Goal: Task Accomplishment & Management: Manage account settings

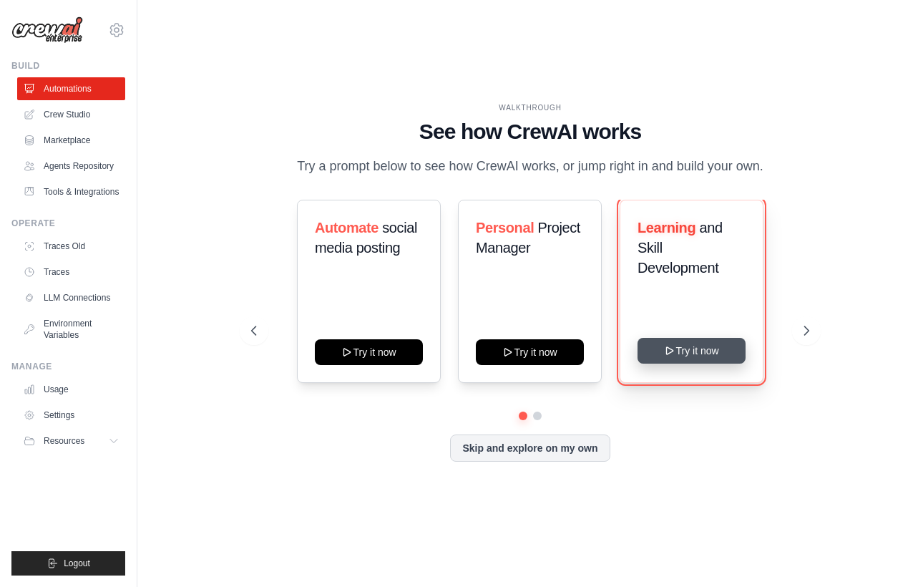
click at [687, 355] on button "Try it now" at bounding box center [691, 351] width 108 height 26
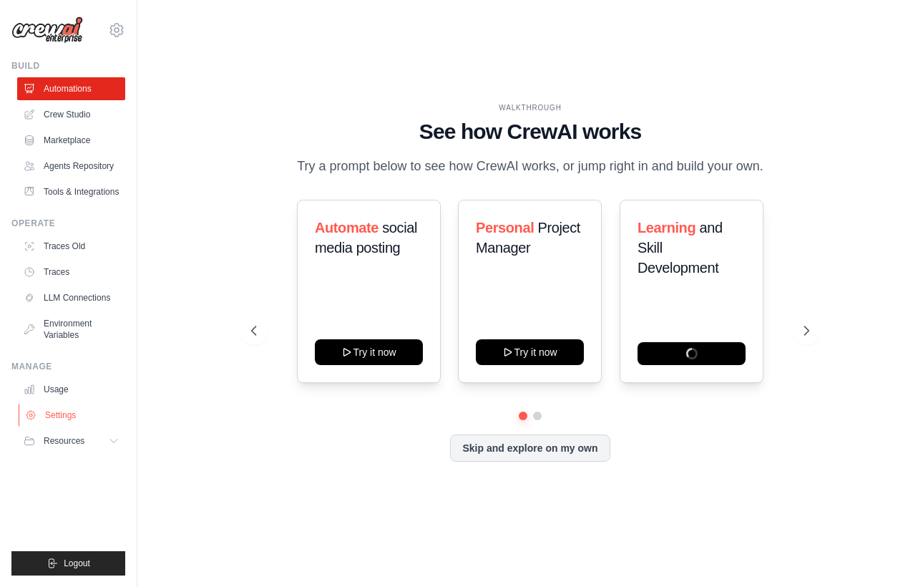
click at [54, 412] on link "Settings" at bounding box center [73, 414] width 108 height 23
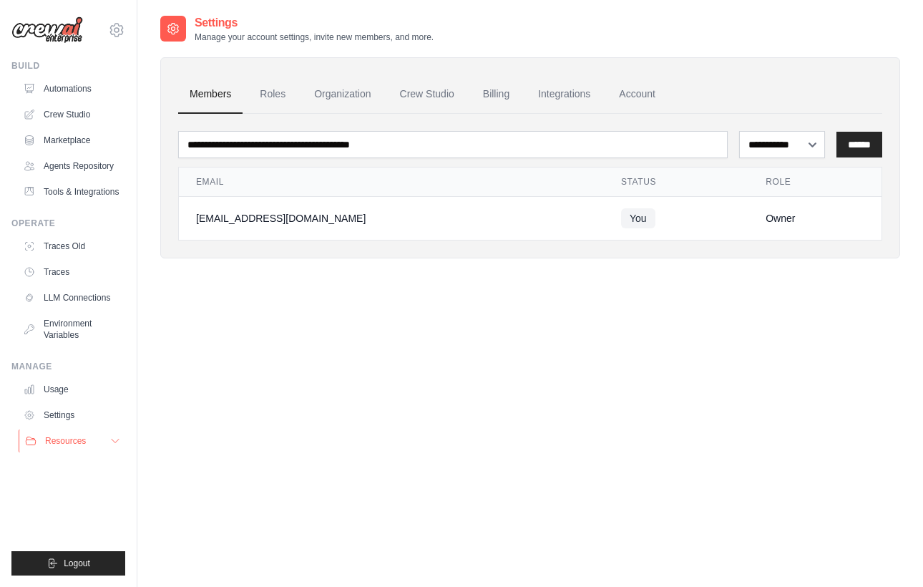
click at [89, 441] on button "Resources" at bounding box center [73, 440] width 108 height 23
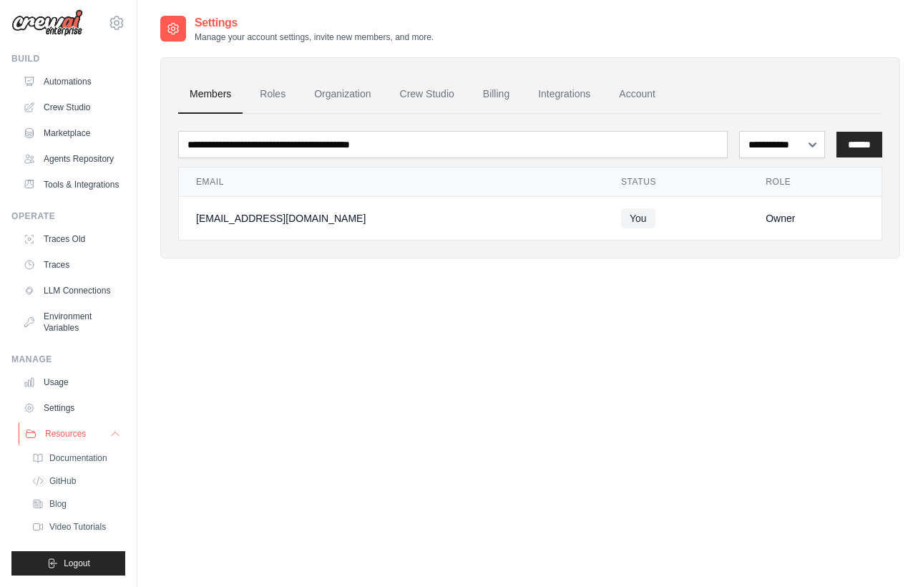
click at [87, 427] on button "Resources" at bounding box center [73, 433] width 108 height 23
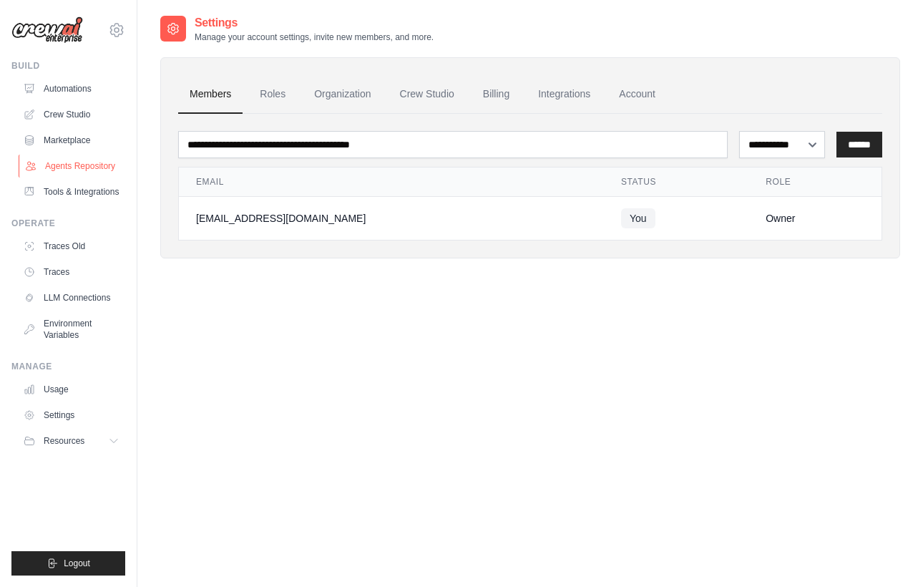
click at [91, 170] on link "Agents Repository" at bounding box center [73, 166] width 108 height 23
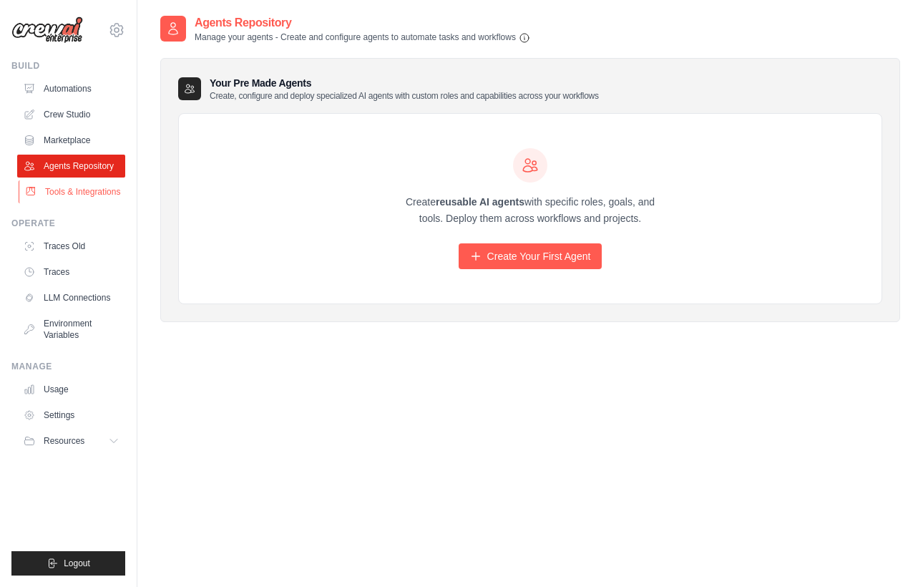
click at [86, 193] on link "Tools & Integrations" at bounding box center [73, 191] width 108 height 23
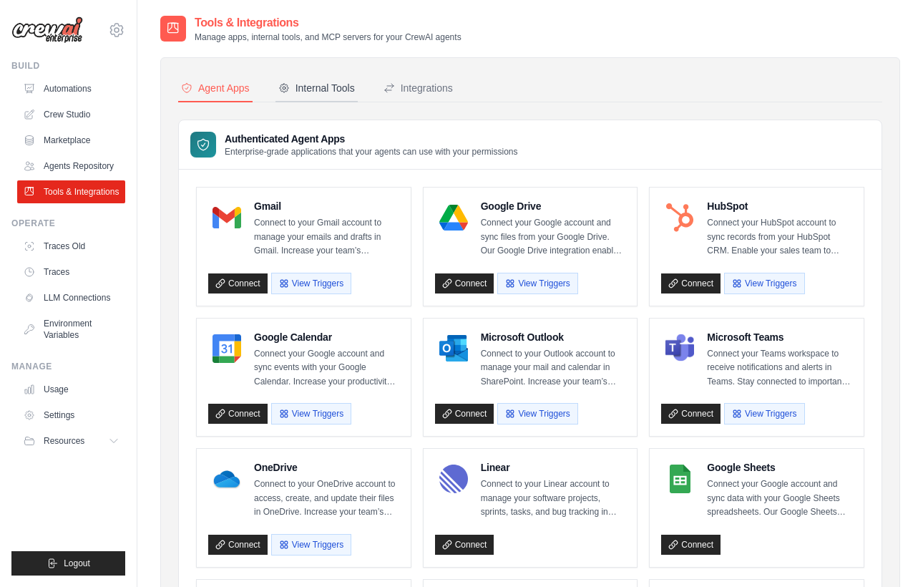
click at [335, 90] on div "Internal Tools" at bounding box center [316, 88] width 77 height 14
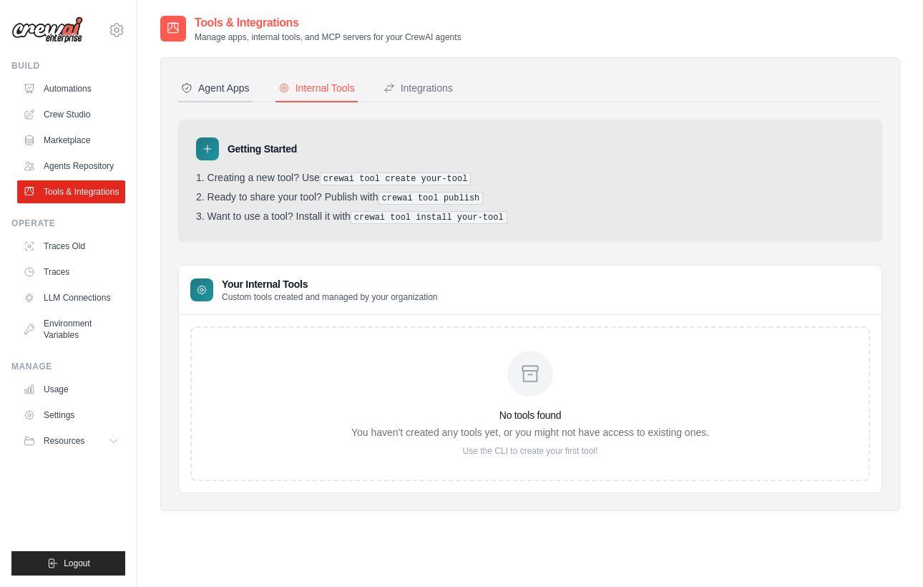
click at [212, 95] on button "Agent Apps" at bounding box center [215, 88] width 74 height 27
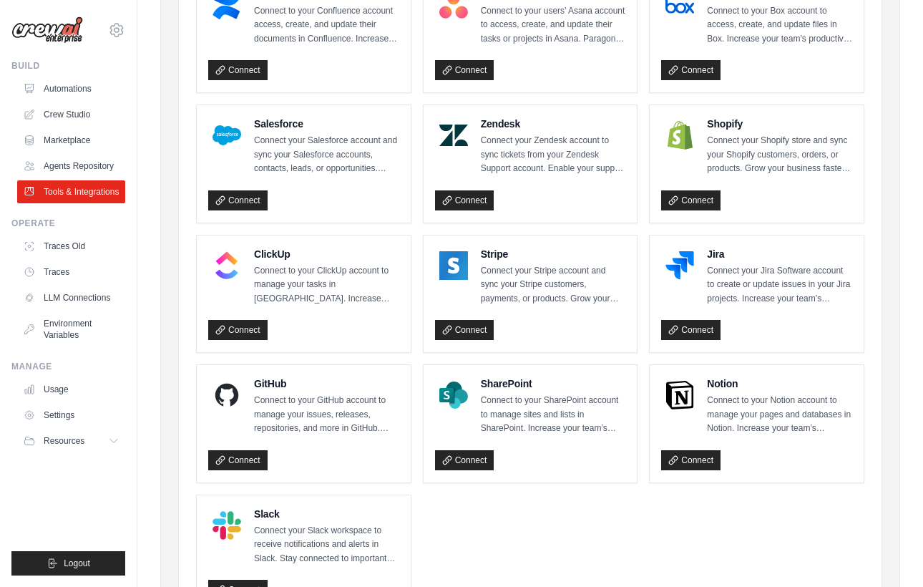
scroll to position [700, 0]
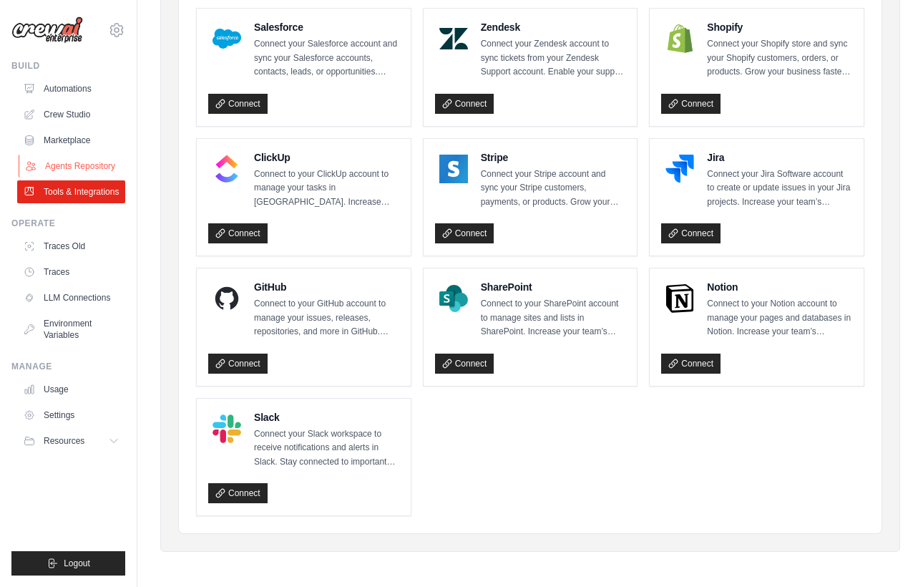
click at [75, 165] on link "Agents Repository" at bounding box center [73, 166] width 108 height 23
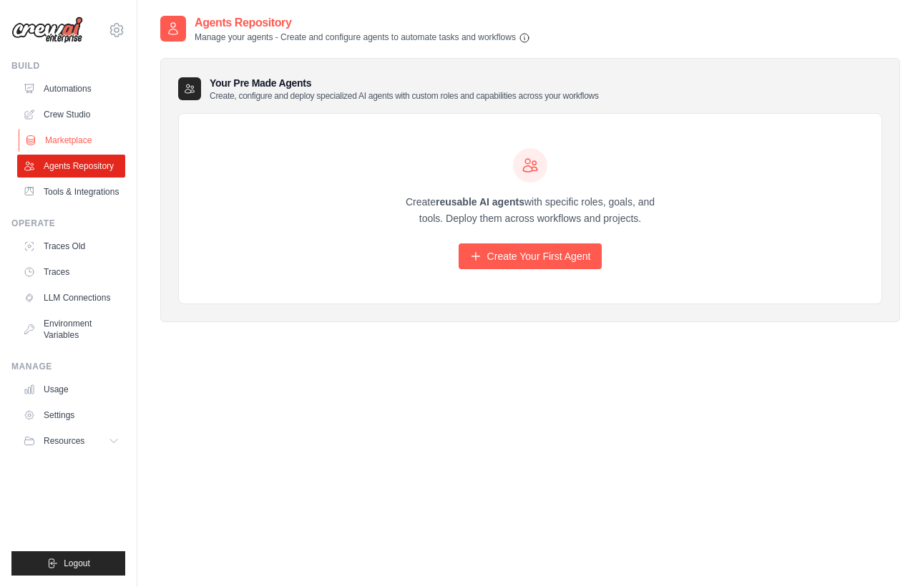
click at [69, 144] on link "Marketplace" at bounding box center [73, 140] width 108 height 23
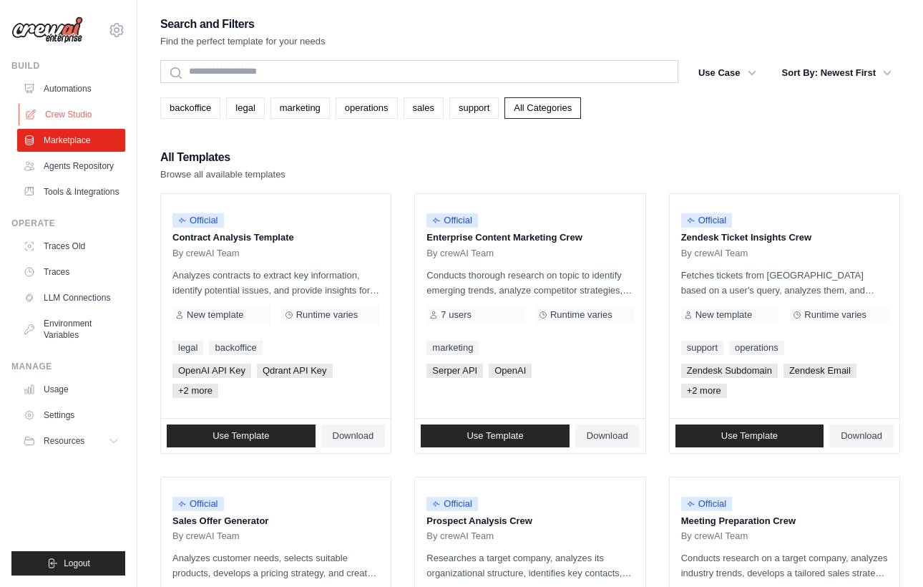
click at [72, 107] on link "Crew Studio" at bounding box center [73, 114] width 108 height 23
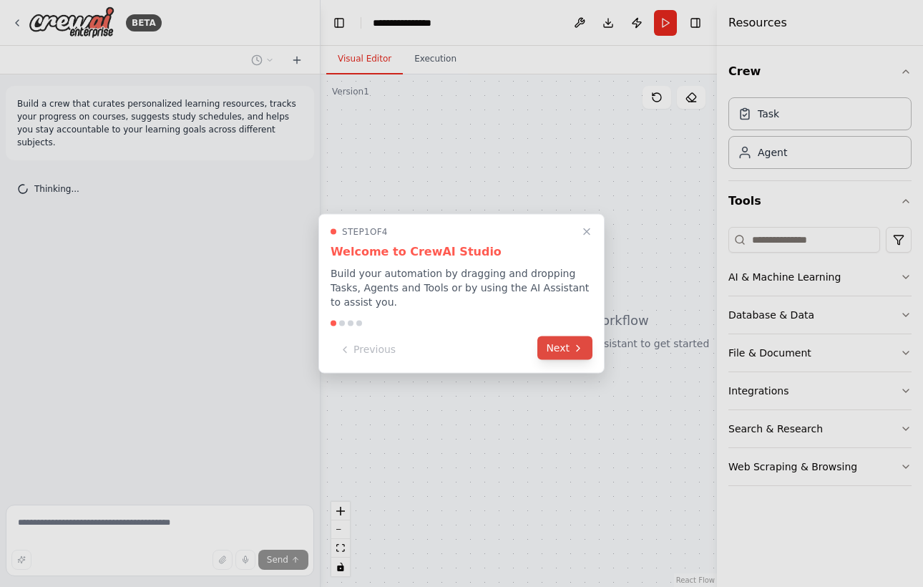
click at [572, 349] on icon at bounding box center [577, 347] width 11 height 11
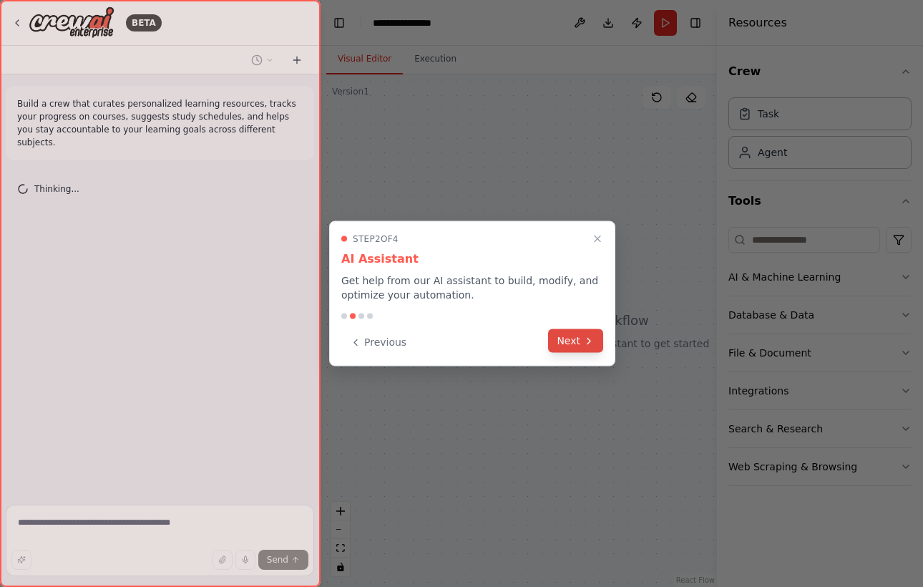
click at [579, 341] on button "Next" at bounding box center [575, 341] width 55 height 24
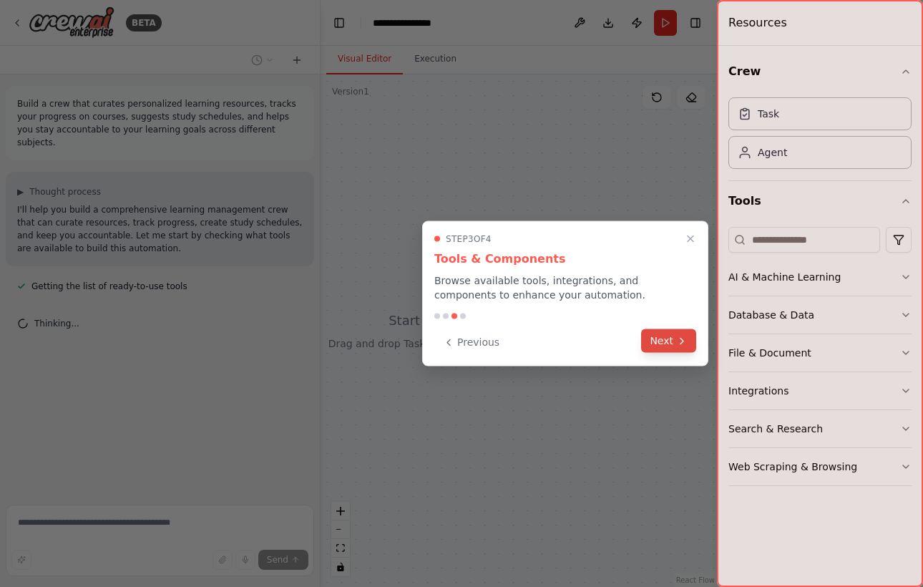
click at [674, 340] on button "Next" at bounding box center [668, 341] width 55 height 24
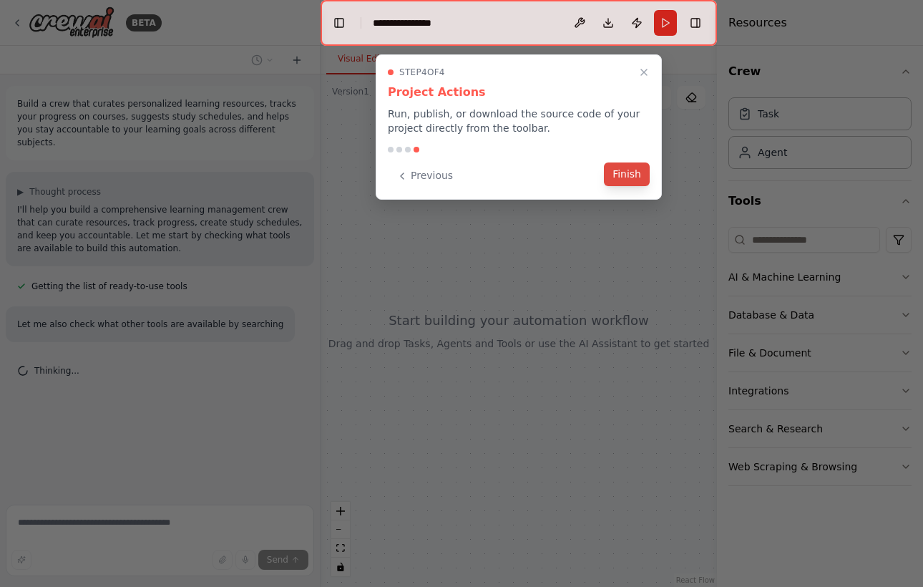
click at [625, 174] on button "Finish" at bounding box center [627, 174] width 46 height 24
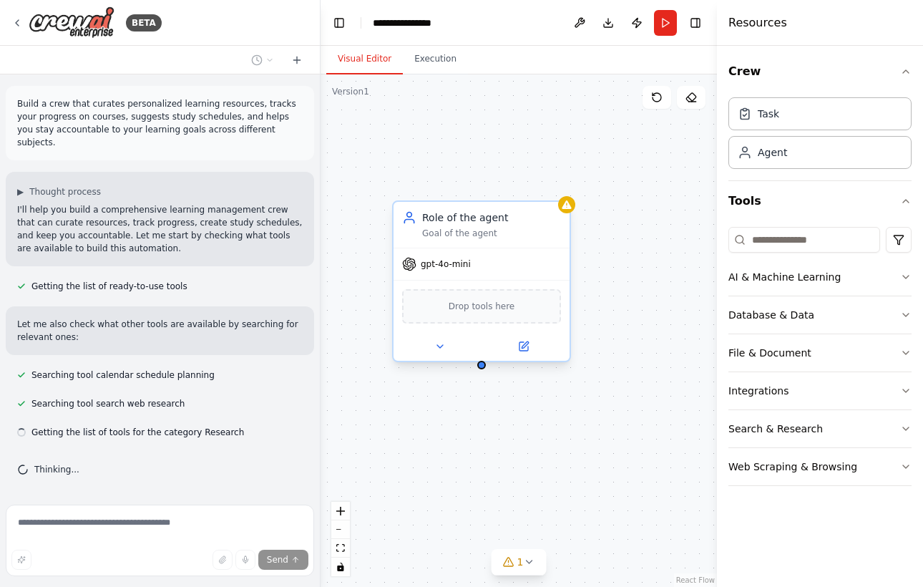
drag, startPoint x: 647, startPoint y: 255, endPoint x: 478, endPoint y: 202, distance: 176.7
click at [478, 210] on div "Role of the agent" at bounding box center [491, 217] width 139 height 14
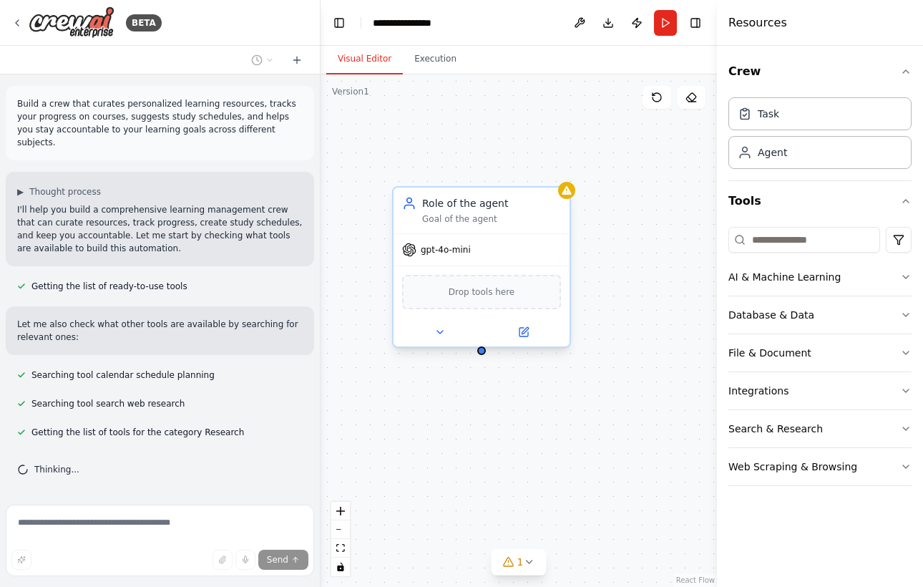
click at [443, 250] on span "gpt-4o-mini" at bounding box center [446, 249] width 50 height 11
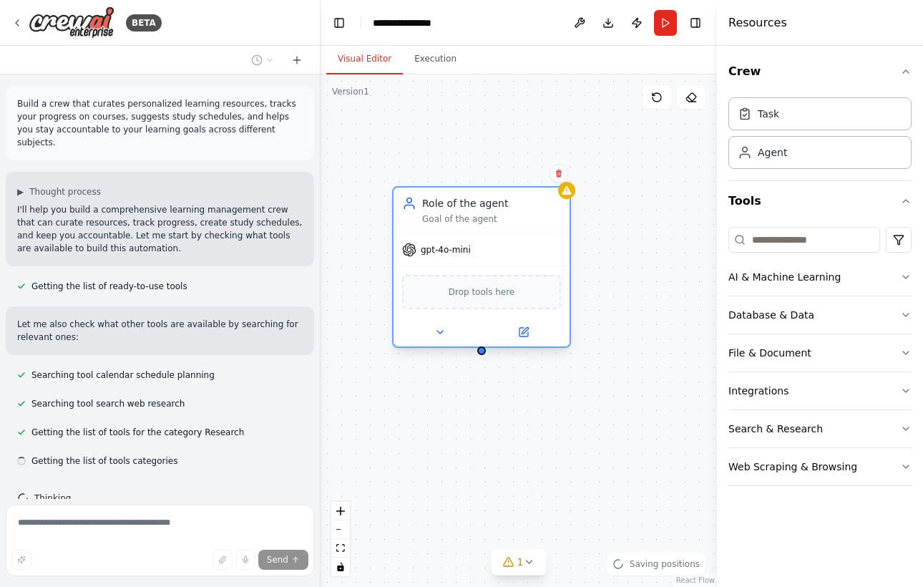
scroll to position [14, 0]
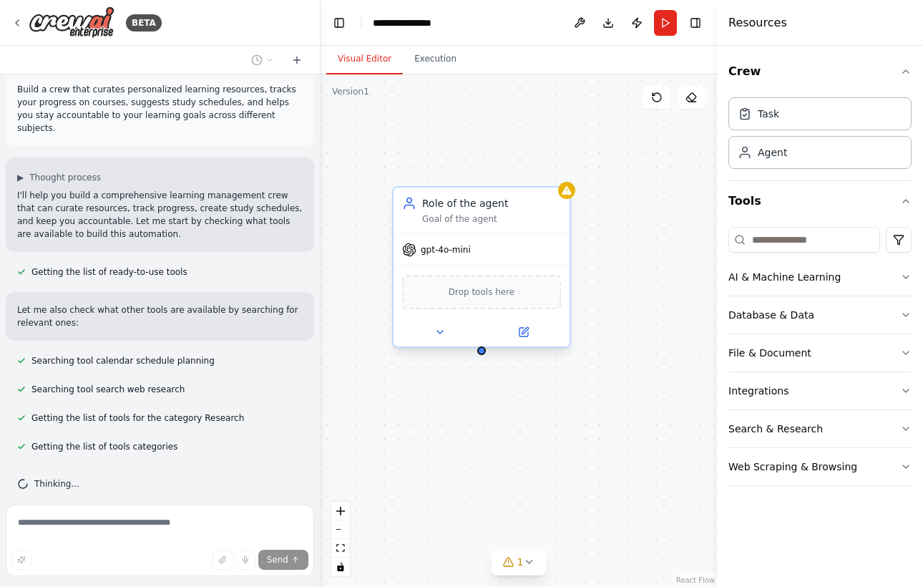
click at [421, 251] on span "gpt-4o-mini" at bounding box center [446, 249] width 50 height 11
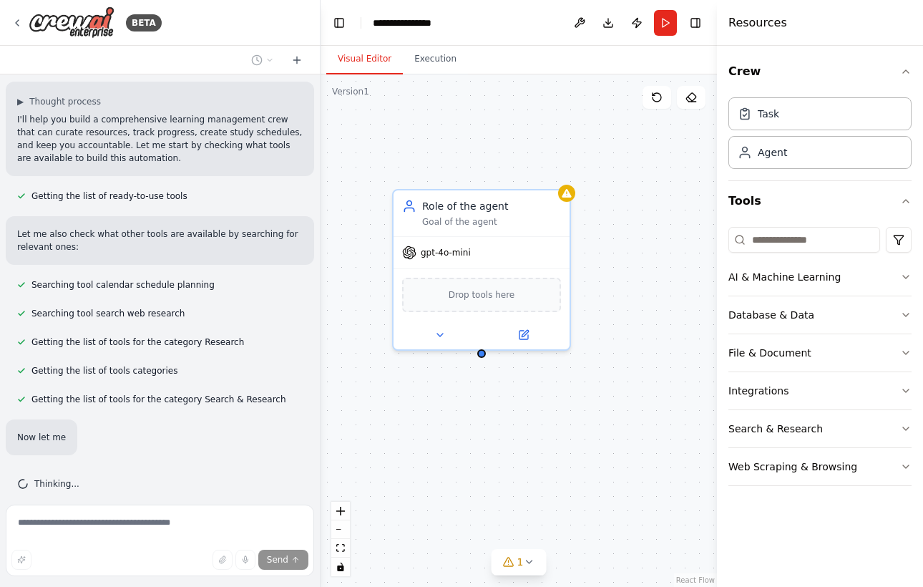
scroll to position [119, 0]
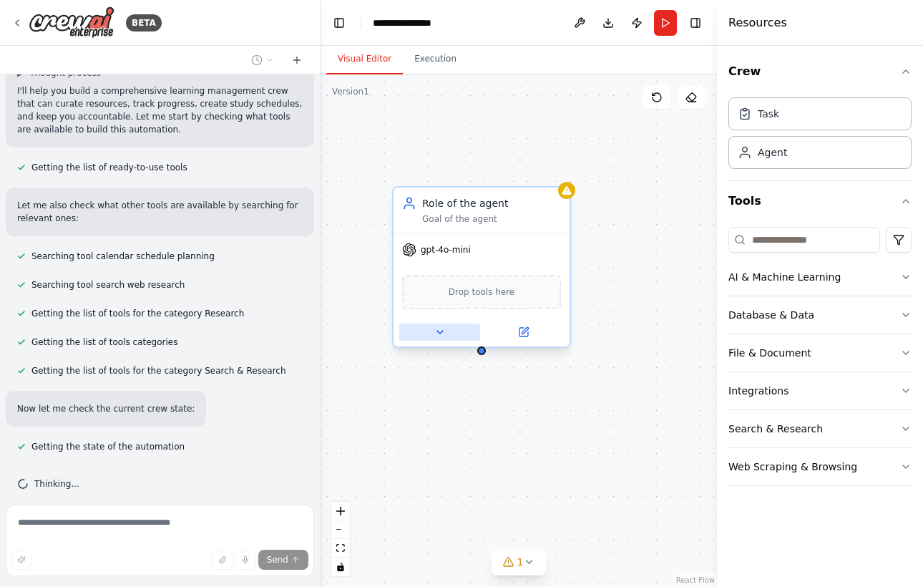
click at [438, 338] on button at bounding box center [439, 331] width 81 height 17
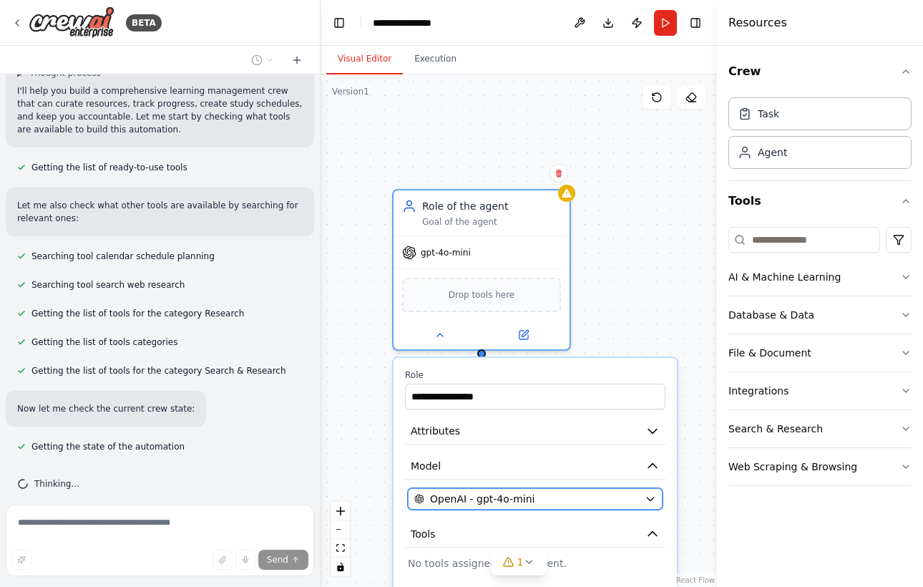
click at [516, 499] on span "OpenAI - gpt-4o-mini" at bounding box center [482, 498] width 104 height 14
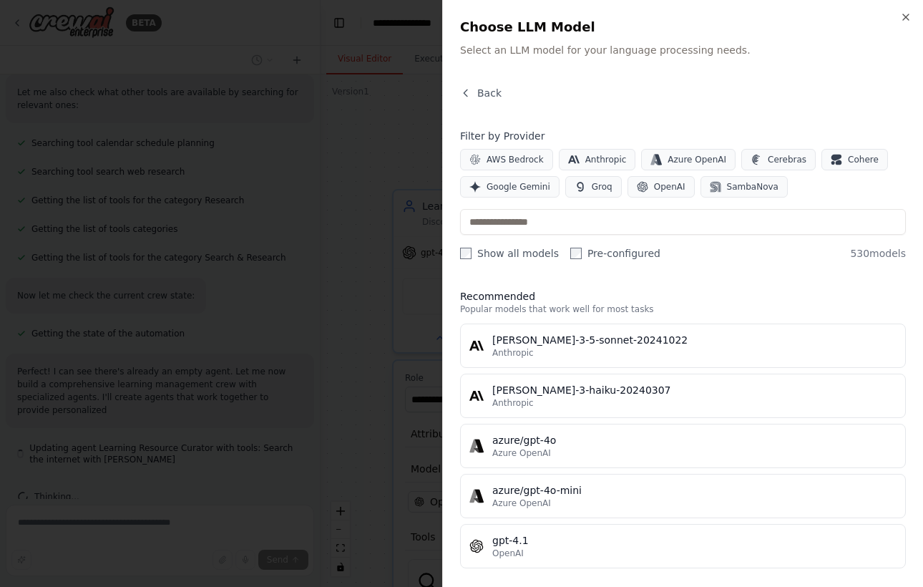
type input "**********"
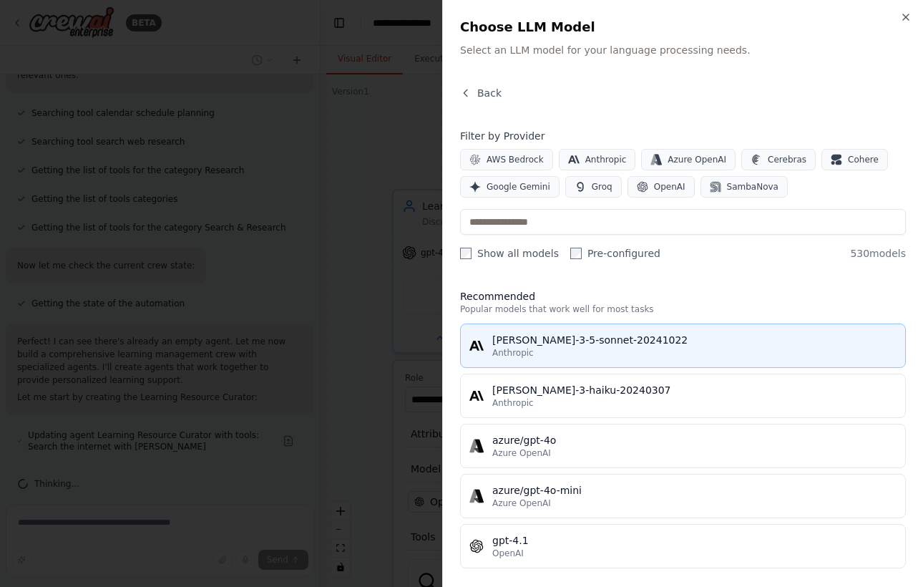
click at [605, 343] on div "claude-3-5-sonnet-20241022" at bounding box center [694, 340] width 404 height 14
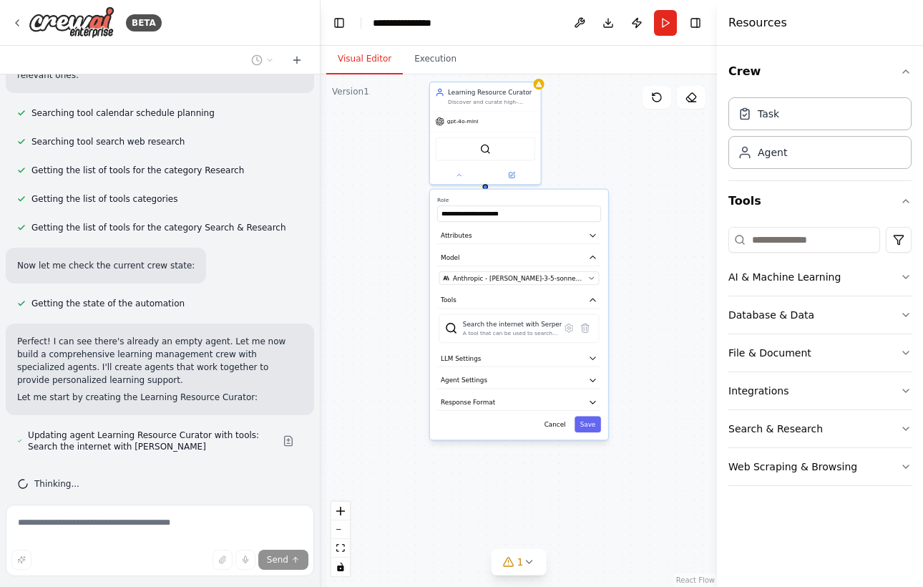
drag, startPoint x: 429, startPoint y: 330, endPoint x: 387, endPoint y: 155, distance: 180.3
click at [387, 155] on div "**********" at bounding box center [518, 330] width 396 height 512
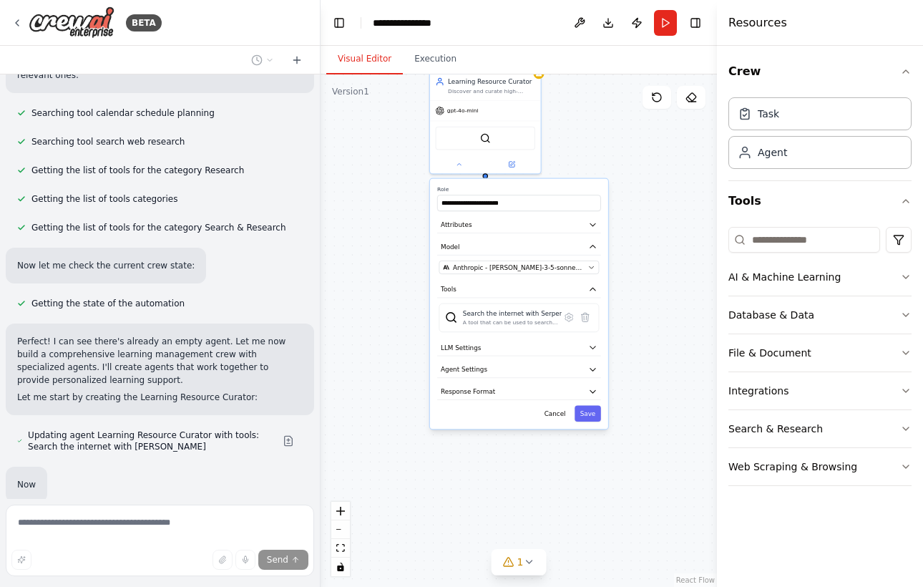
scroll to position [349, 0]
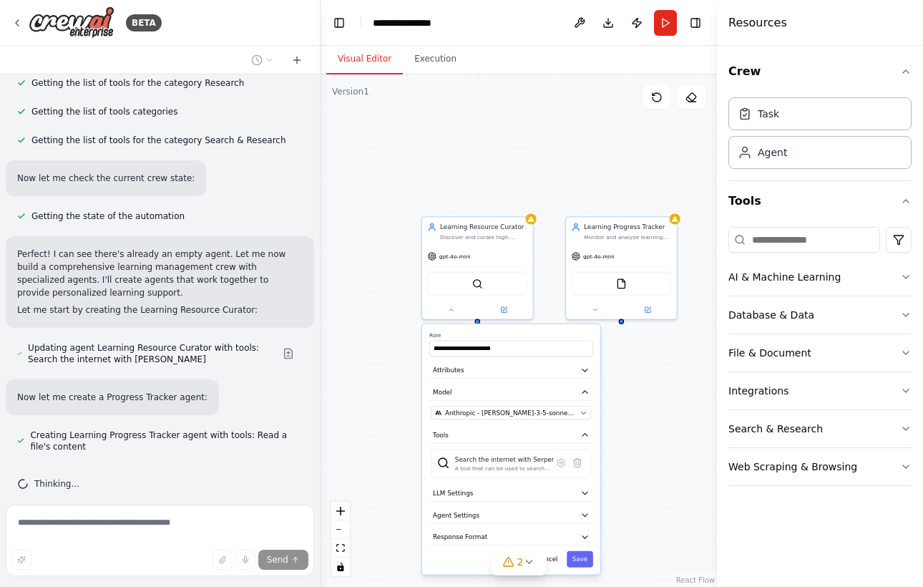
drag, startPoint x: 659, startPoint y: 227, endPoint x: 649, endPoint y: 393, distance: 167.0
click at [649, 395] on div "**********" at bounding box center [518, 330] width 396 height 512
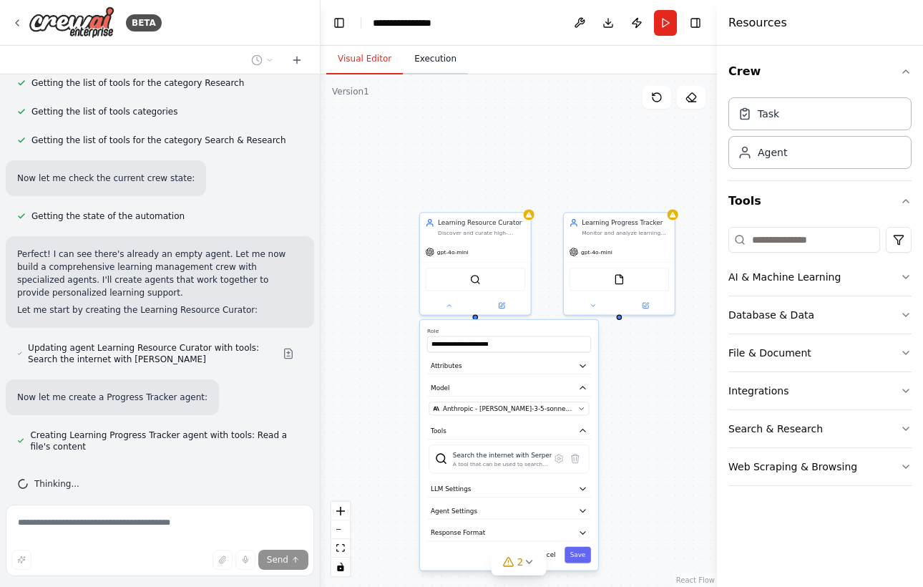
click at [426, 52] on button "Execution" at bounding box center [435, 59] width 65 height 30
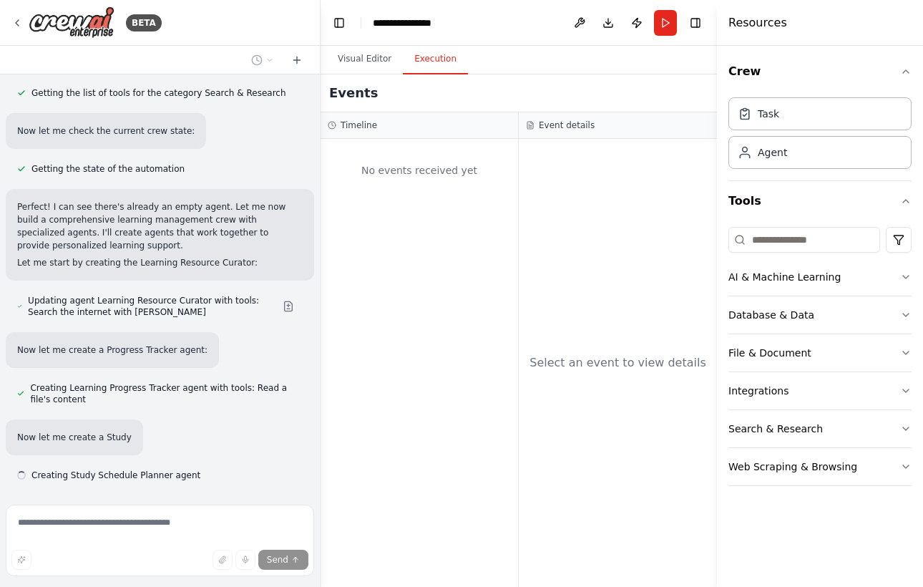
scroll to position [425, 0]
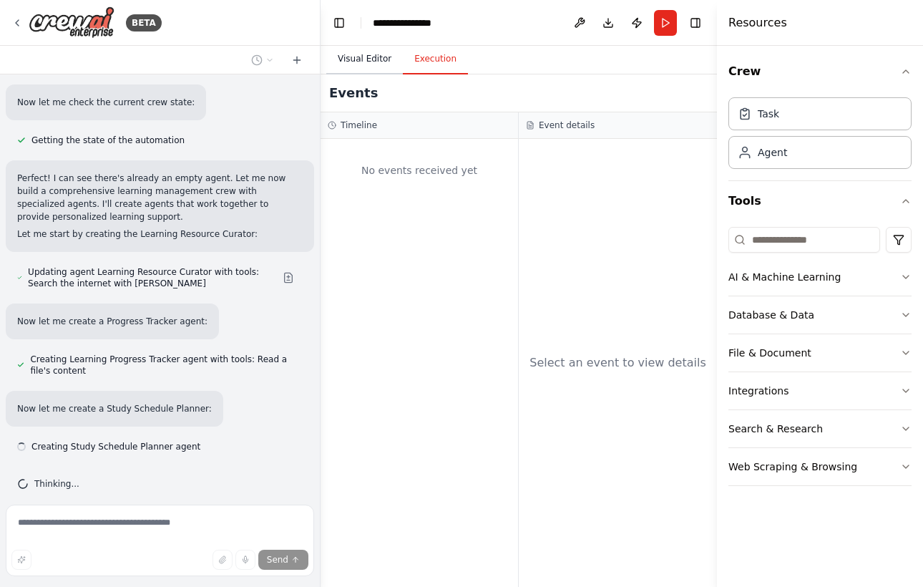
click at [363, 53] on button "Visual Editor" at bounding box center [364, 59] width 77 height 30
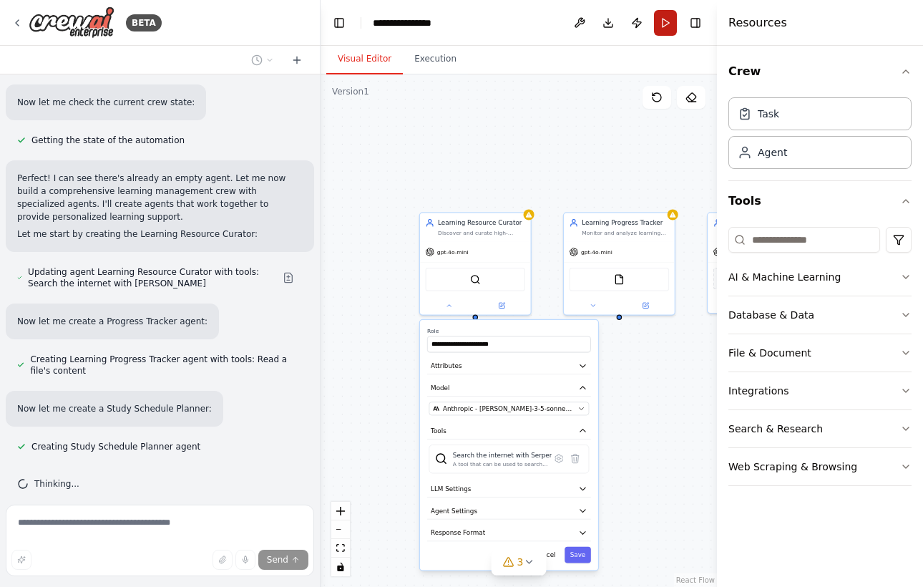
click at [665, 23] on button "Run" at bounding box center [665, 23] width 23 height 26
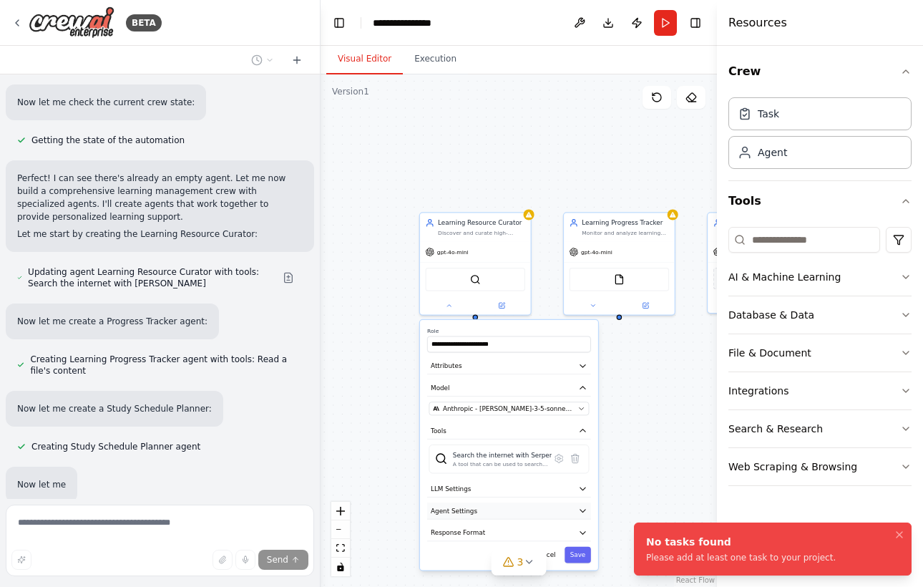
scroll to position [501, 0]
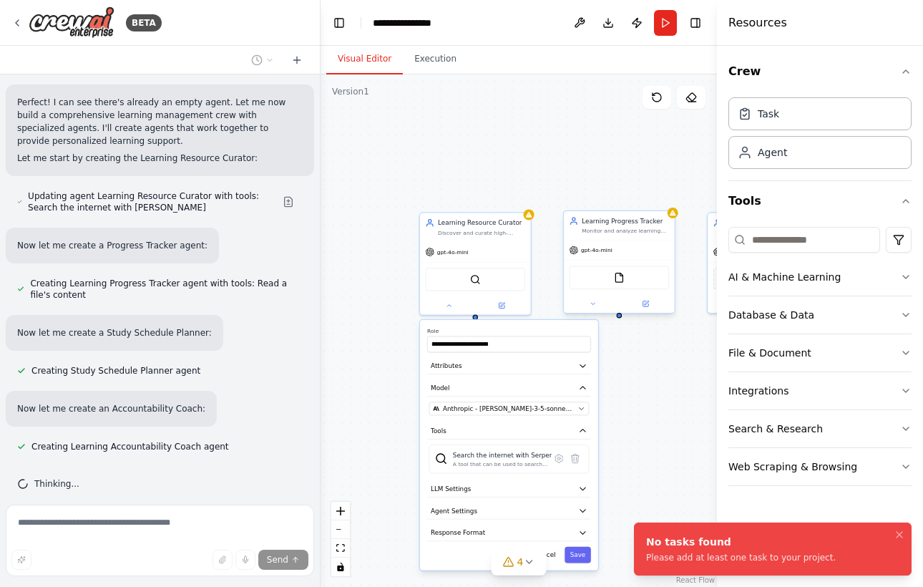
click at [630, 285] on div "FileReadTool" at bounding box center [619, 278] width 100 height 24
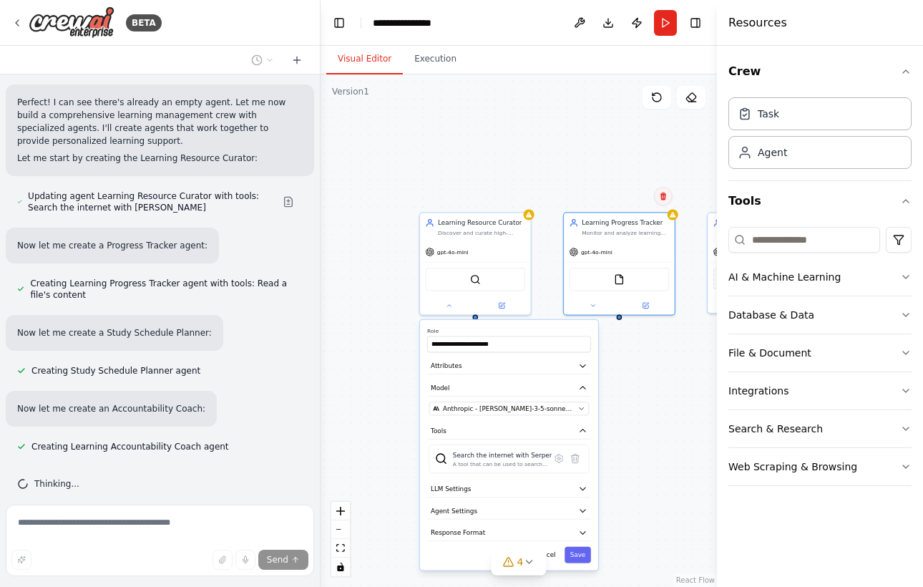
click at [662, 195] on icon at bounding box center [663, 196] width 6 height 8
click at [614, 196] on button "Confirm" at bounding box center [622, 195] width 51 height 17
click at [496, 241] on div "gpt-4o-mini" at bounding box center [475, 250] width 111 height 20
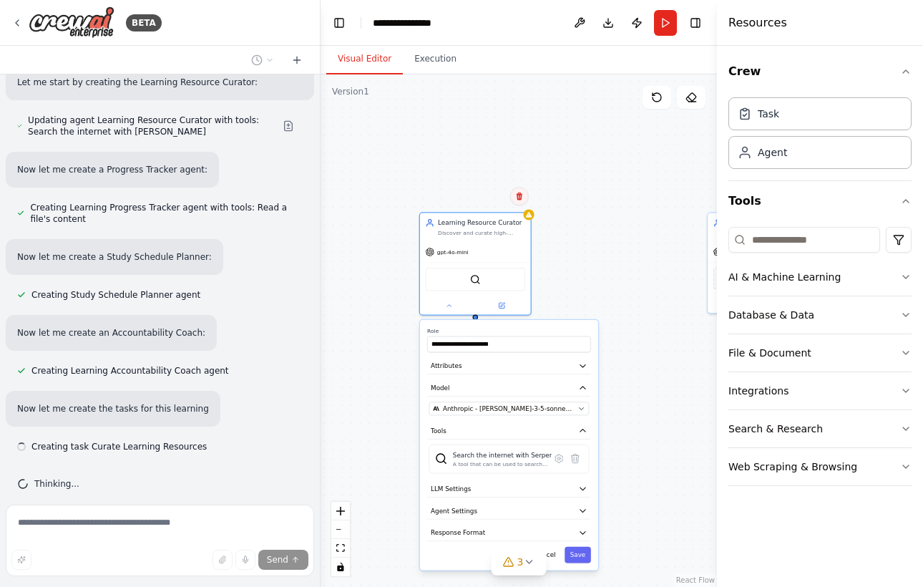
scroll to position [589, 0]
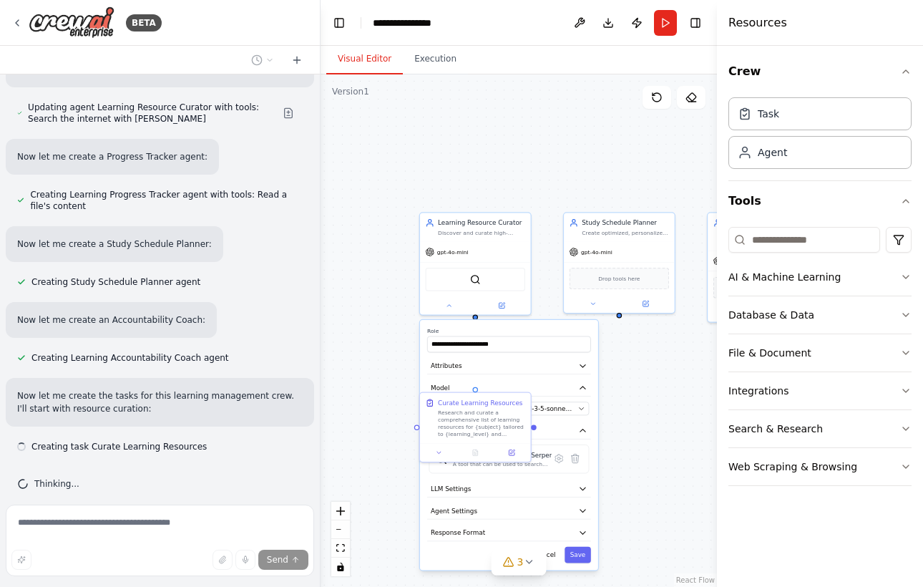
click at [522, 199] on div ".deletable-edge-delete-btn { width: 20px; height: 20px; border: 0px solid #ffff…" at bounding box center [518, 330] width 396 height 512
click at [507, 237] on div "Learning Resource Curator Discover and curate high-quality, personalized learni…" at bounding box center [475, 225] width 111 height 29
click at [520, 195] on icon at bounding box center [519, 196] width 9 height 9
click at [482, 197] on button "Confirm" at bounding box center [478, 195] width 51 height 17
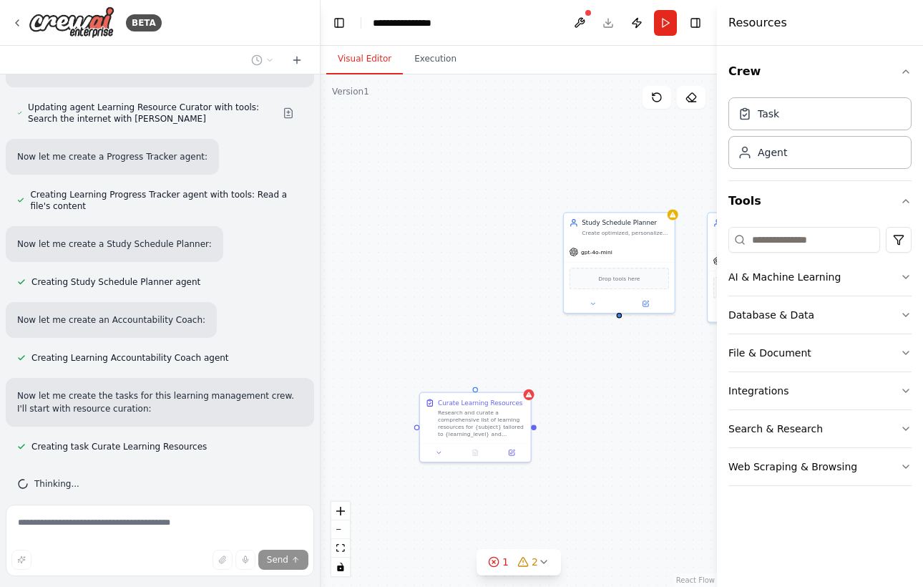
scroll to position [665, 0]
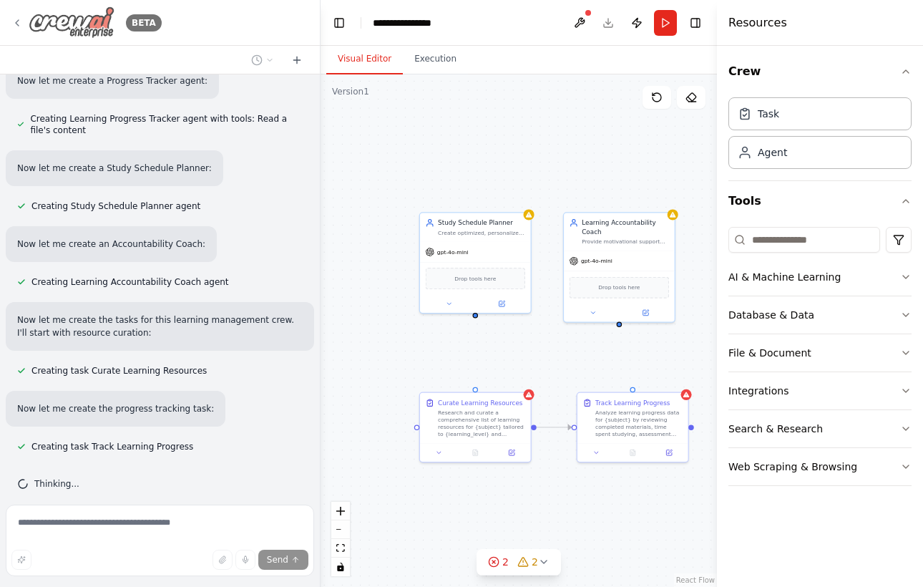
click at [14, 21] on icon at bounding box center [16, 22] width 11 height 11
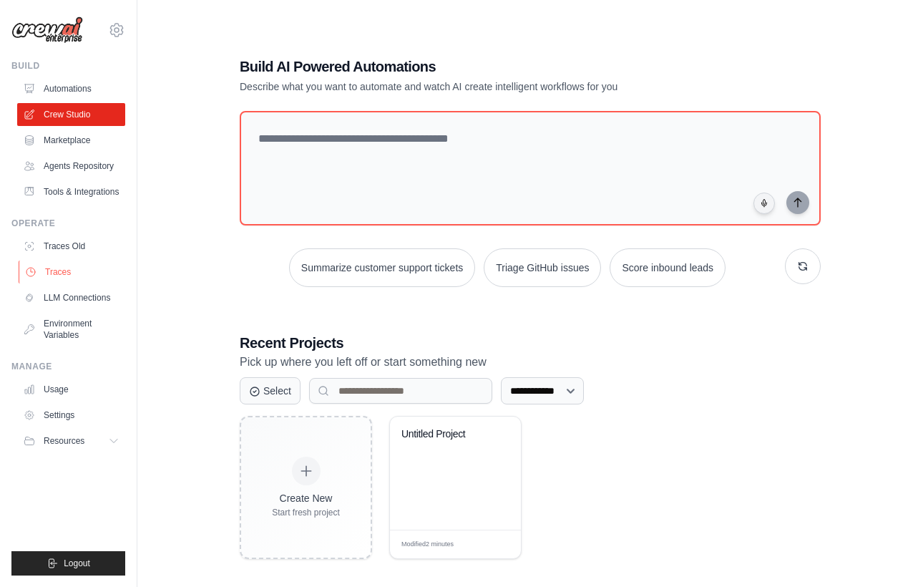
click at [73, 270] on link "Traces" at bounding box center [73, 271] width 108 height 23
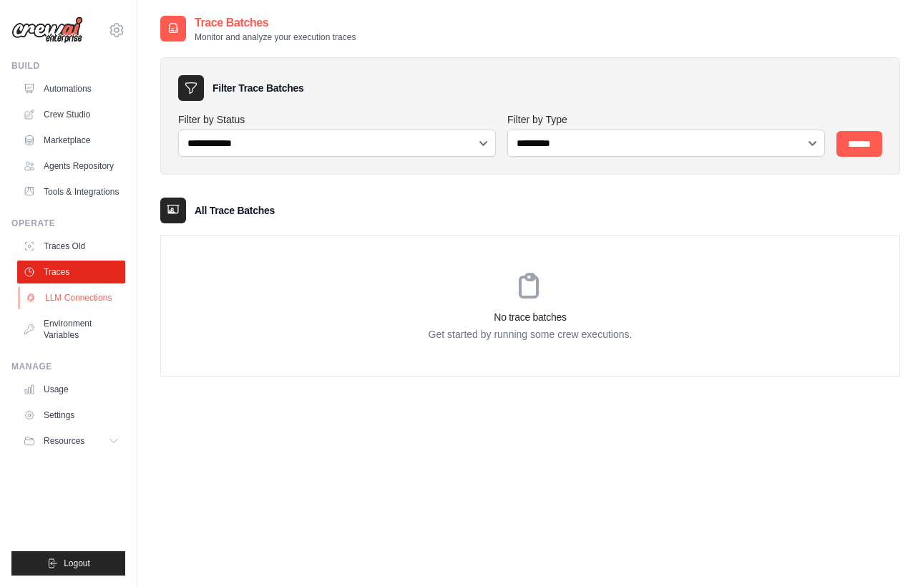
click at [74, 305] on link "LLM Connections" at bounding box center [73, 297] width 108 height 23
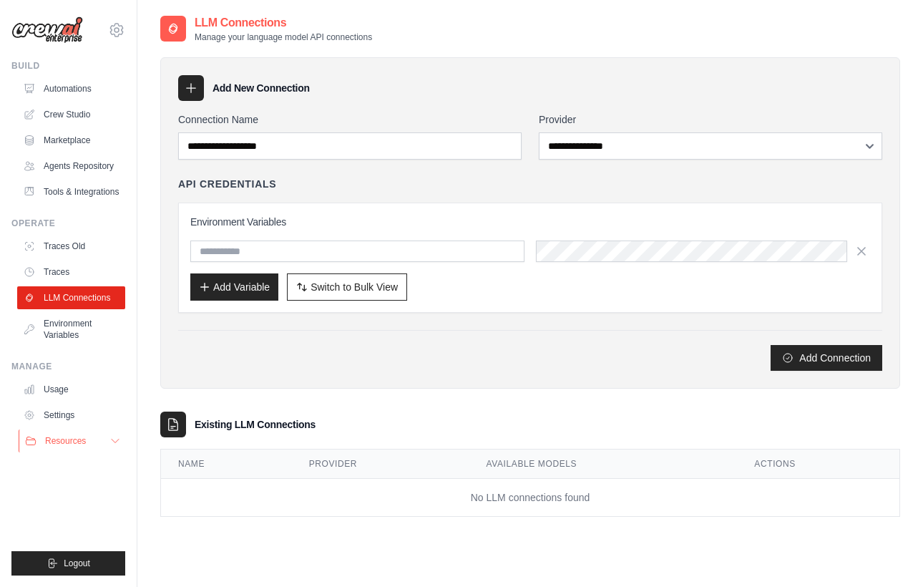
click at [107, 441] on button "Resources" at bounding box center [73, 440] width 108 height 23
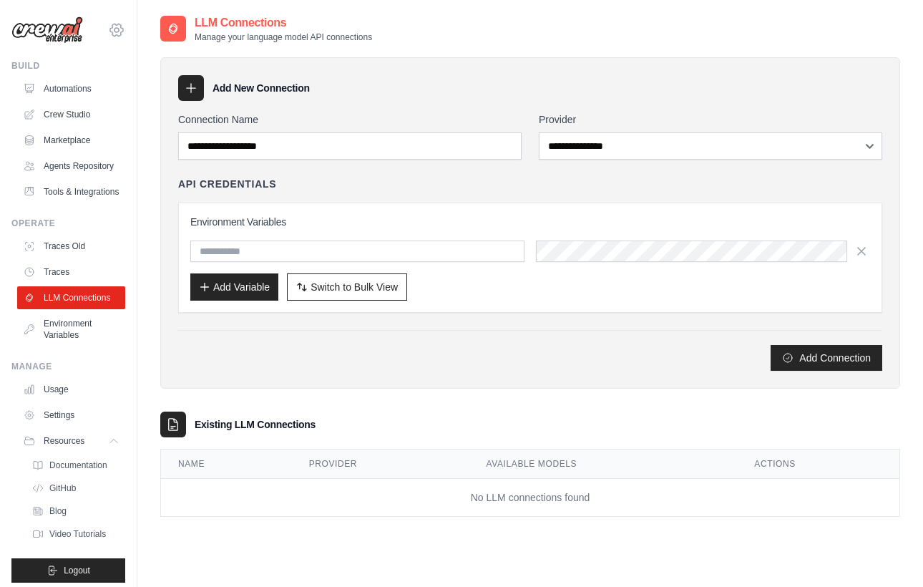
click at [115, 31] on icon at bounding box center [116, 30] width 4 height 4
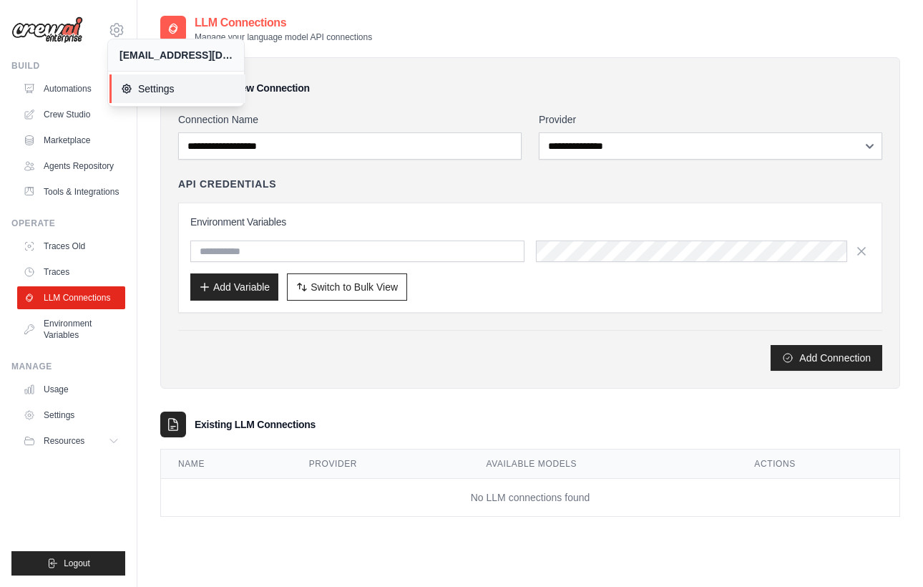
click at [157, 90] on span "Settings" at bounding box center [177, 89] width 113 height 14
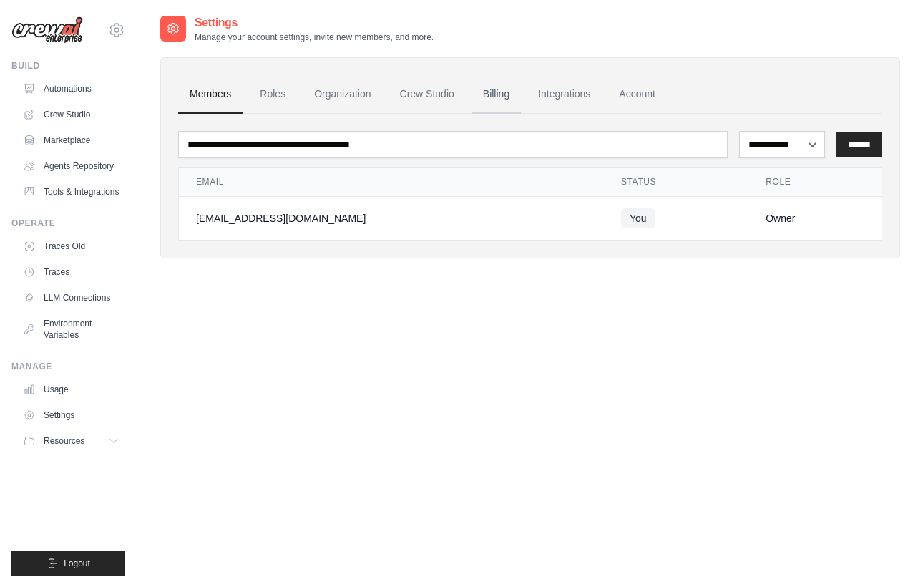
click at [491, 91] on link "Billing" at bounding box center [495, 94] width 49 height 39
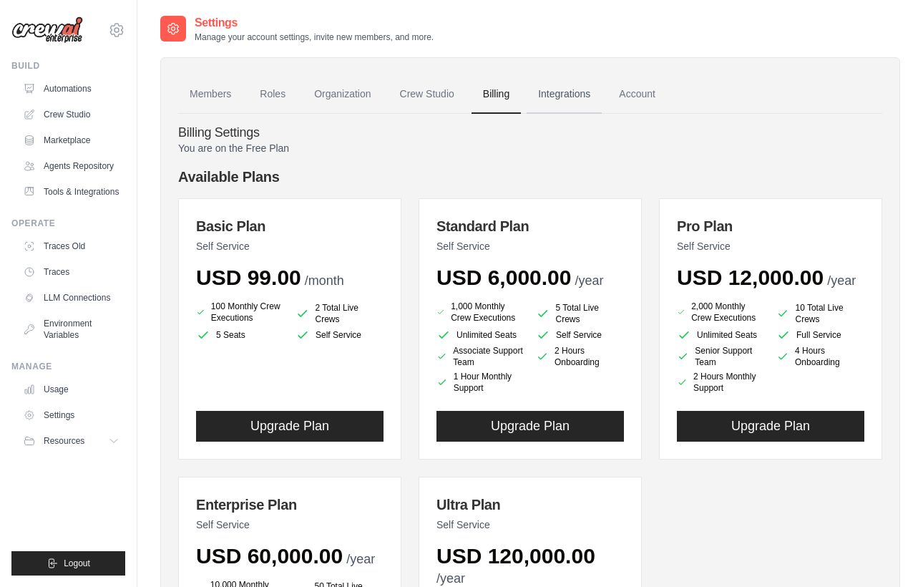
click at [546, 96] on link "Integrations" at bounding box center [563, 94] width 75 height 39
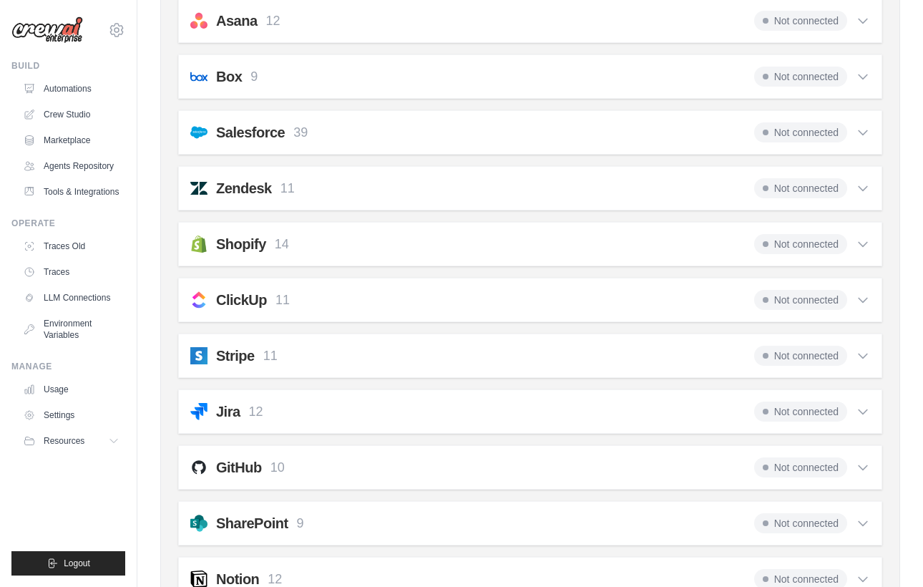
scroll to position [873, 0]
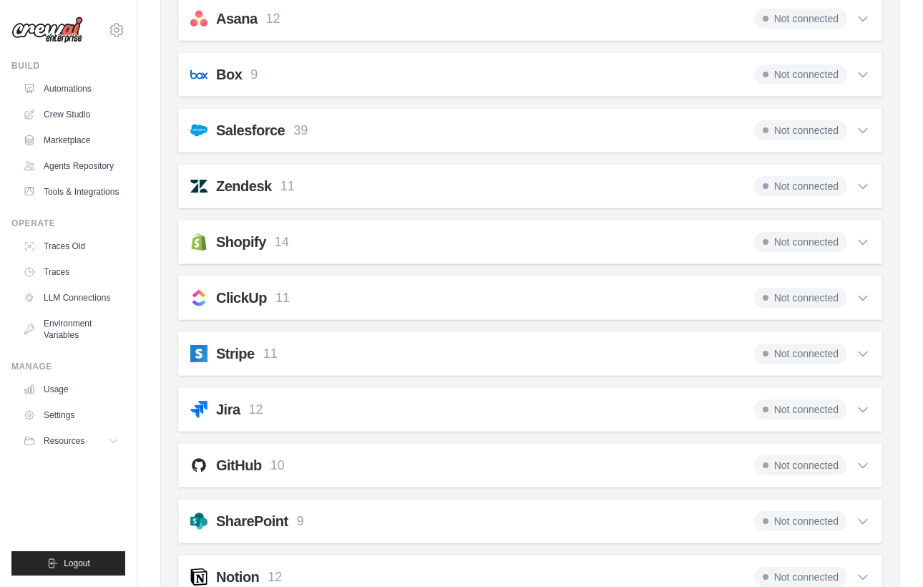
click at [275, 14] on p "12" at bounding box center [273, 18] width 14 height 19
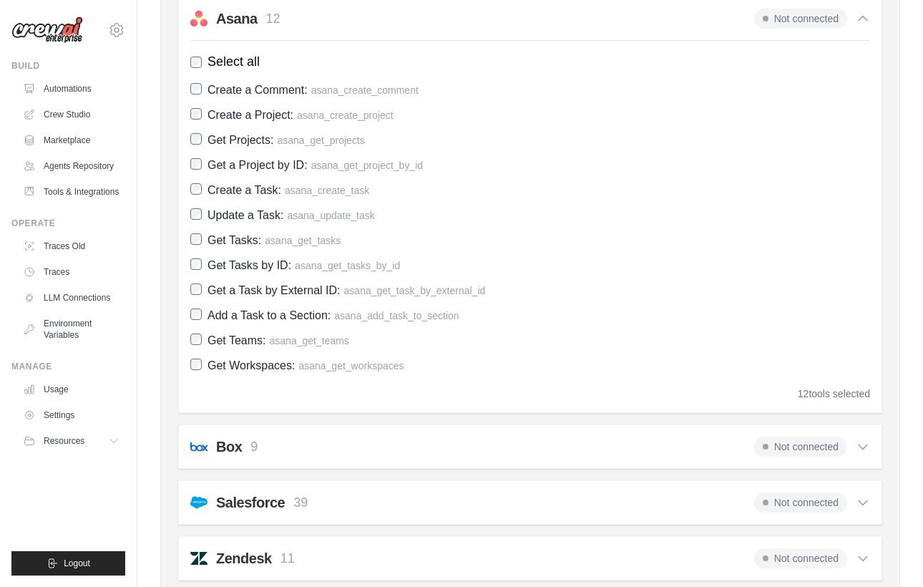
click at [275, 14] on p "12" at bounding box center [273, 18] width 14 height 19
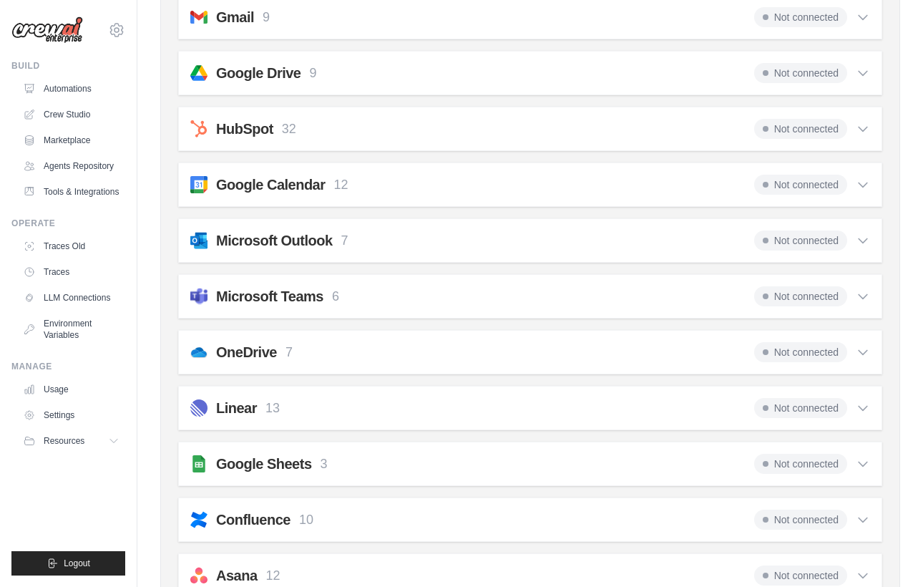
scroll to position [0, 0]
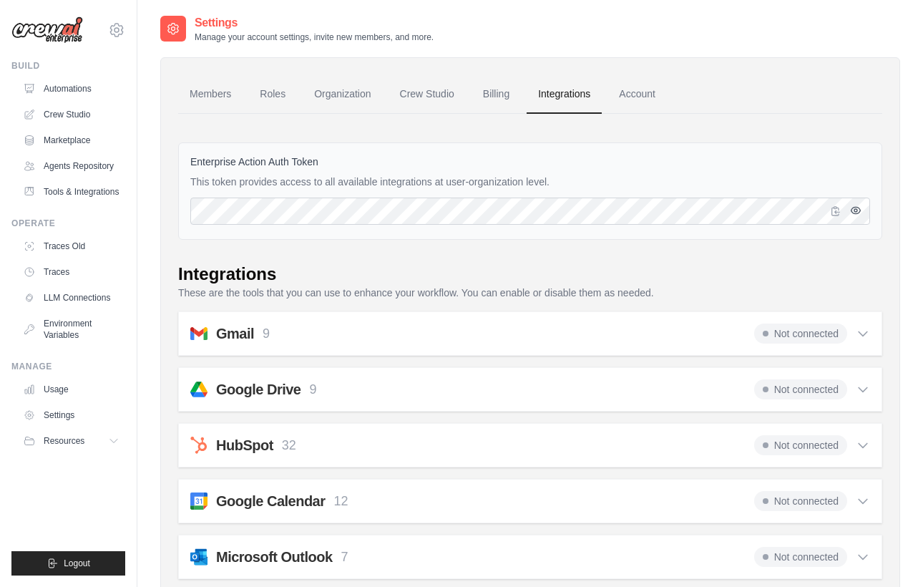
click at [854, 209] on icon "button" at bounding box center [855, 210] width 3 height 3
click at [853, 209] on icon "button" at bounding box center [855, 210] width 9 height 9
click at [629, 90] on link "Account" at bounding box center [636, 94] width 59 height 39
